Goal: Task Accomplishment & Management: Complete application form

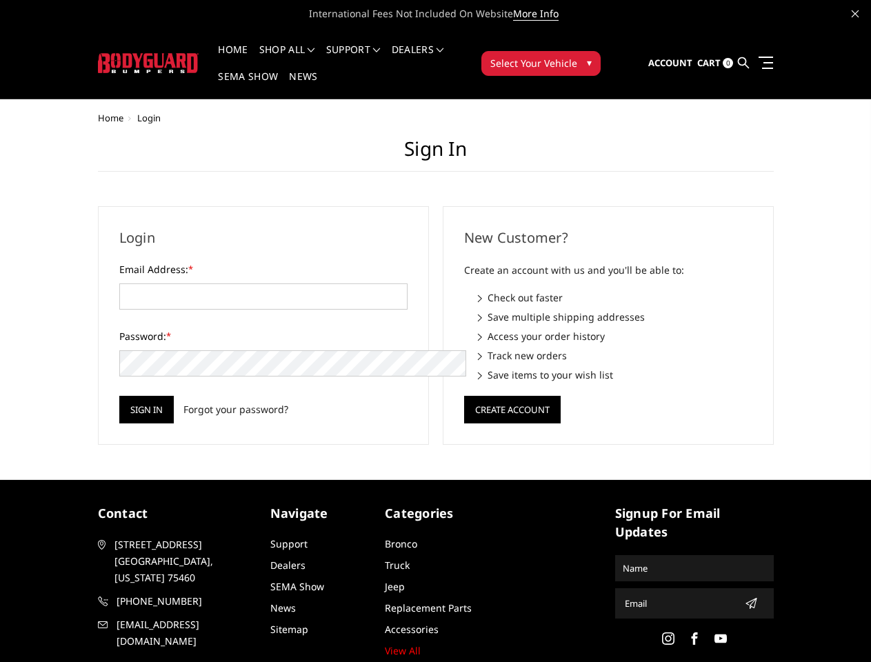
click at [436, 331] on div "New Customer? Create an account with us and you'll be able to: Check out faster…" at bounding box center [608, 325] width 345 height 239
click at [372, 50] on li "Support FAQ Install Instructions Shipping Warranty Terms & Conditions Cancellat…" at bounding box center [354, 58] width 66 height 27
click at [371, 58] on li "Support FAQ Install Instructions Shipping Warranty Terms & Conditions Cancellat…" at bounding box center [354, 58] width 66 height 27
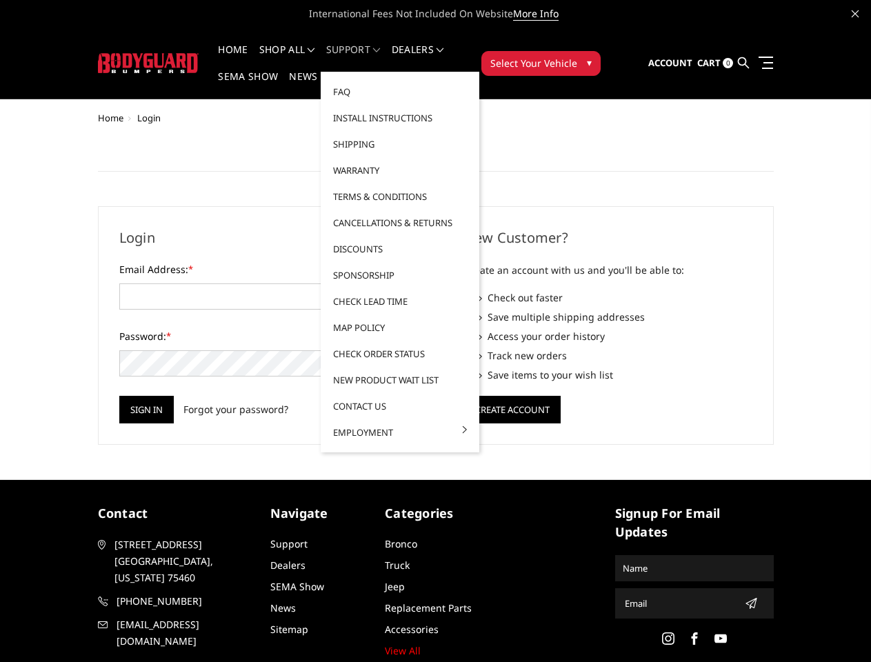
click at [577, 56] on span "Select Your Vehicle" at bounding box center [533, 63] width 87 height 14
click at [119, 396] on input "Sign in" at bounding box center [146, 410] width 54 height 28
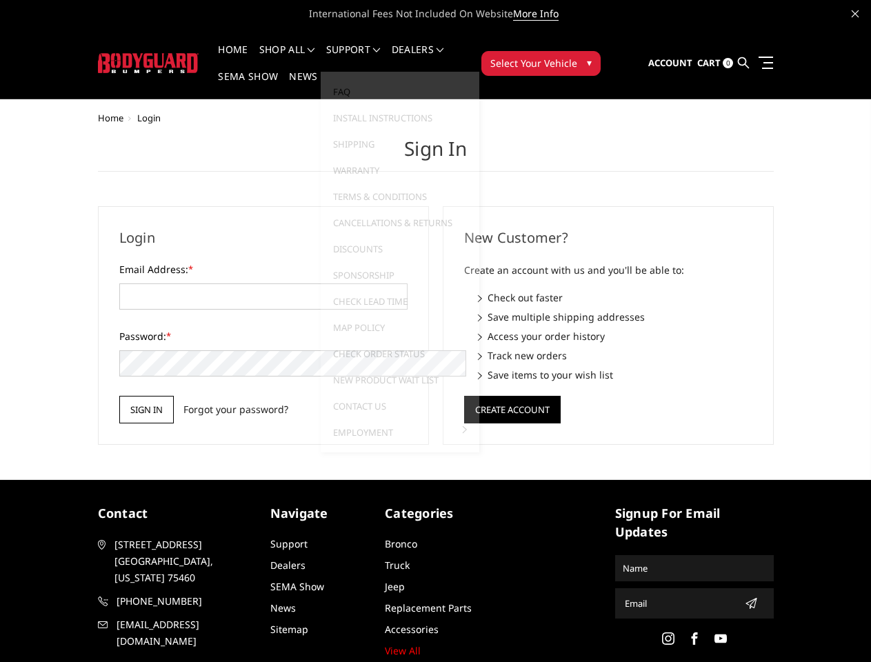
click at [512, 396] on button "Create Account" at bounding box center [512, 410] width 97 height 28
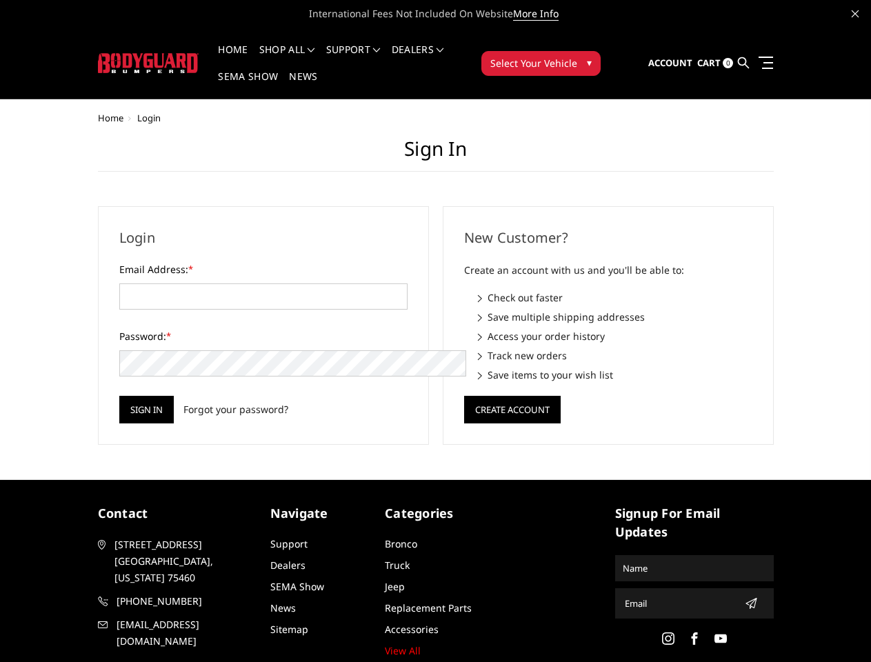
click at [746, 598] on icon "submit" at bounding box center [751, 603] width 11 height 11
